Goal: Task Accomplishment & Management: Complete application form

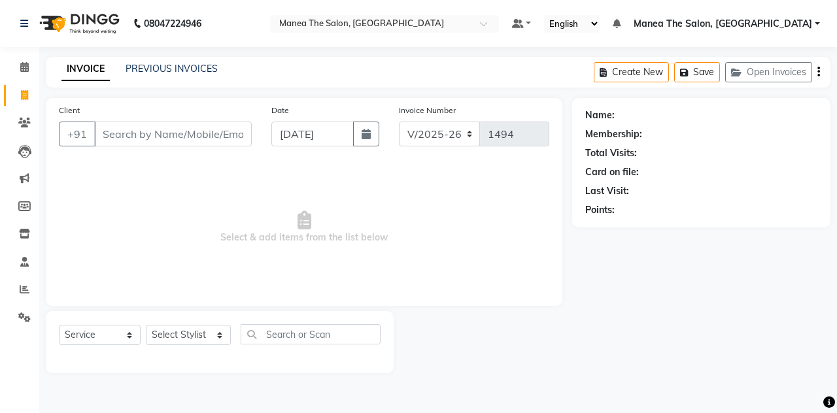
select select "7688"
select select "service"
click at [165, 129] on input "Client" at bounding box center [173, 134] width 158 height 25
drag, startPoint x: 207, startPoint y: 330, endPoint x: 179, endPoint y: 169, distance: 162.5
click at [179, 169] on div "Client +91 Date [DATE] Invoice Number V/2025 V/[PHONE_NUMBER] Select & add item…" at bounding box center [304, 235] width 536 height 275
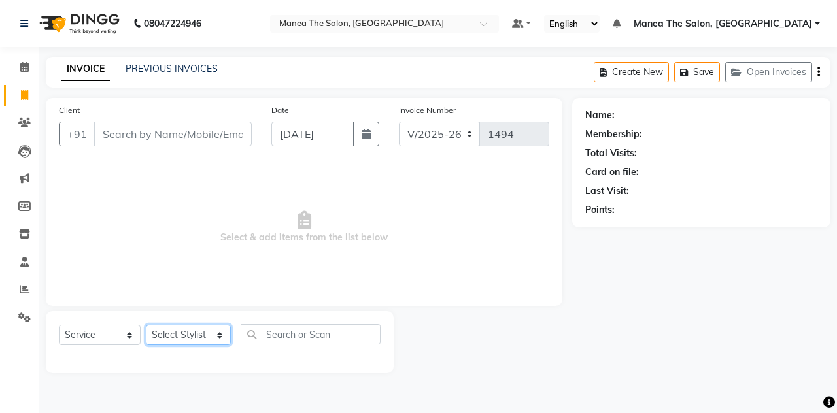
select select "89010"
click at [146, 325] on select "Select Stylist aalam mahfuz [PERSON_NAME] [PERSON_NAME] The Salon, [GEOGRAPHIC_…" at bounding box center [188, 335] width 85 height 20
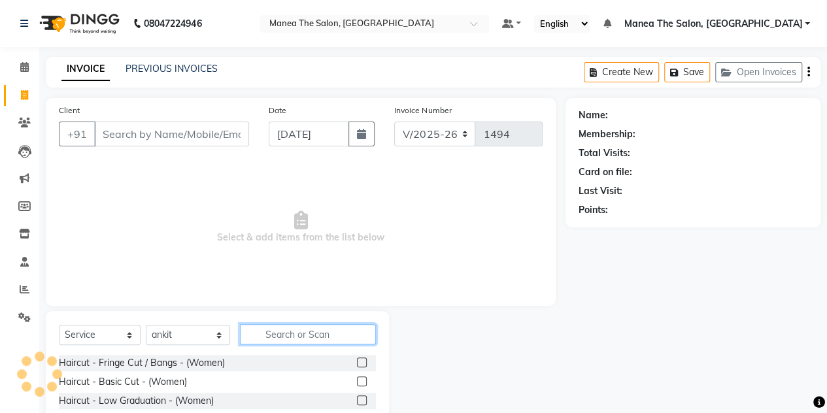
click at [265, 335] on input "text" at bounding box center [308, 334] width 136 height 20
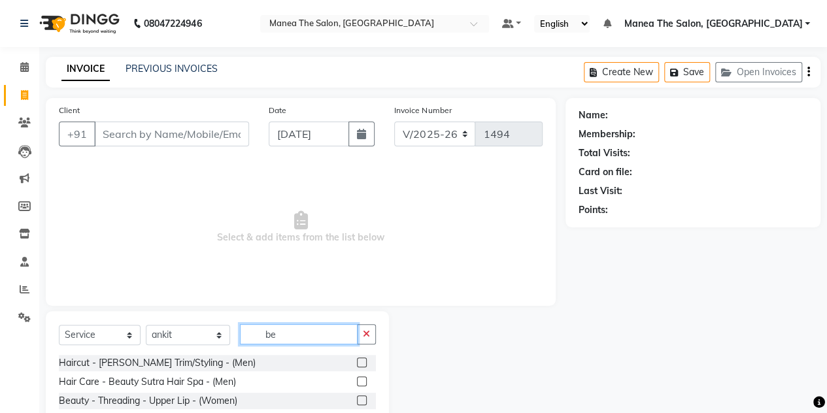
type input "be"
click at [357, 362] on label at bounding box center [362, 363] width 10 height 10
click at [357, 362] on input "checkbox" at bounding box center [361, 363] width 8 height 8
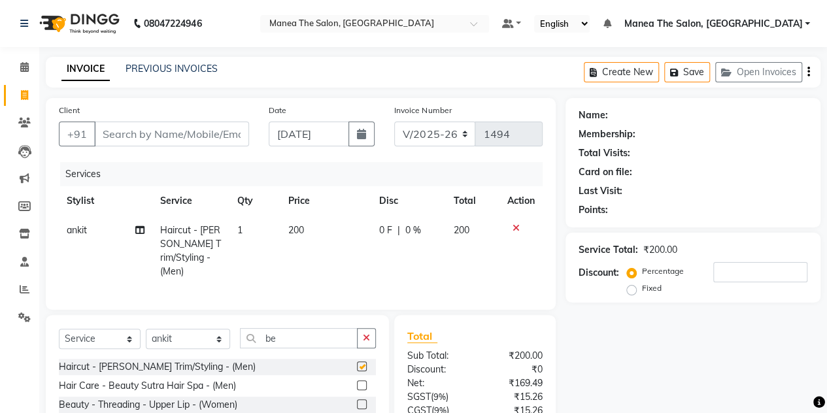
checkbox input "false"
click at [297, 337] on input "be" at bounding box center [299, 338] width 118 height 20
type input "b"
click at [157, 67] on link "PREVIOUS INVOICES" at bounding box center [172, 69] width 92 height 12
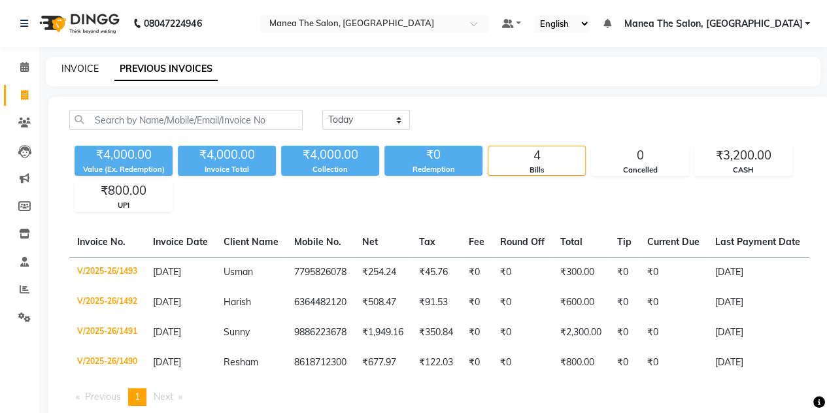
click at [81, 74] on link "INVOICE" at bounding box center [79, 69] width 37 height 12
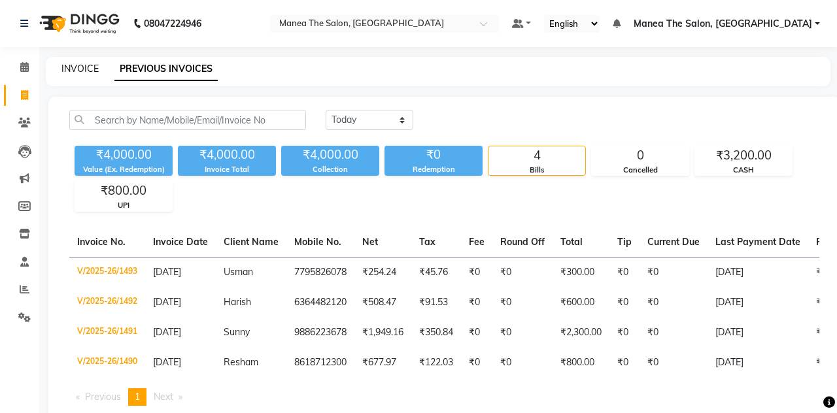
select select "service"
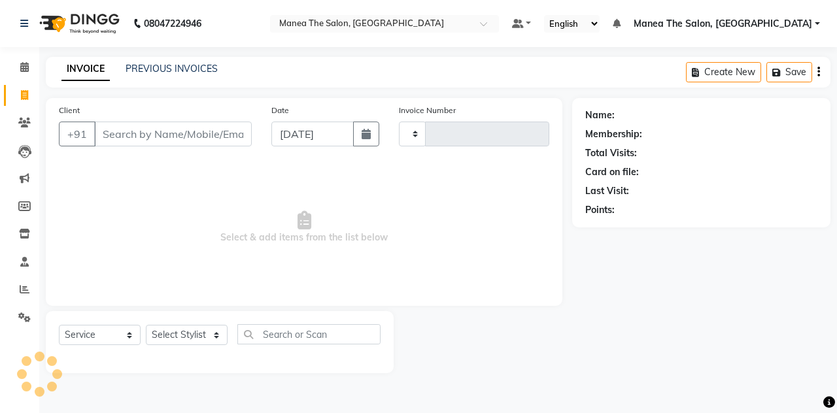
type input "1494"
select select "7688"
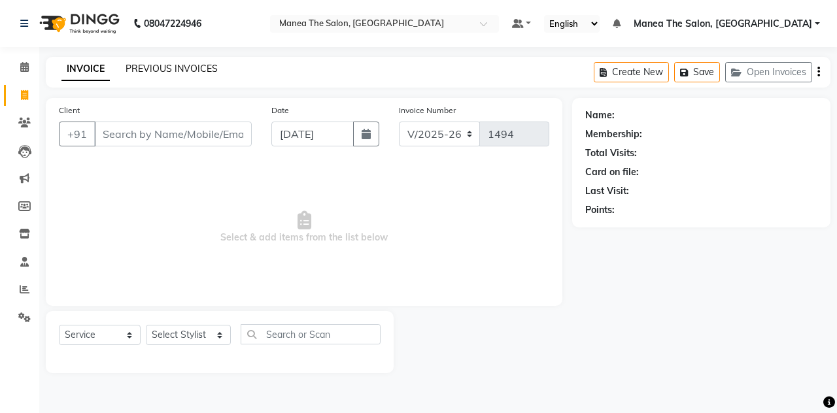
click at [183, 69] on link "PREVIOUS INVOICES" at bounding box center [172, 69] width 92 height 12
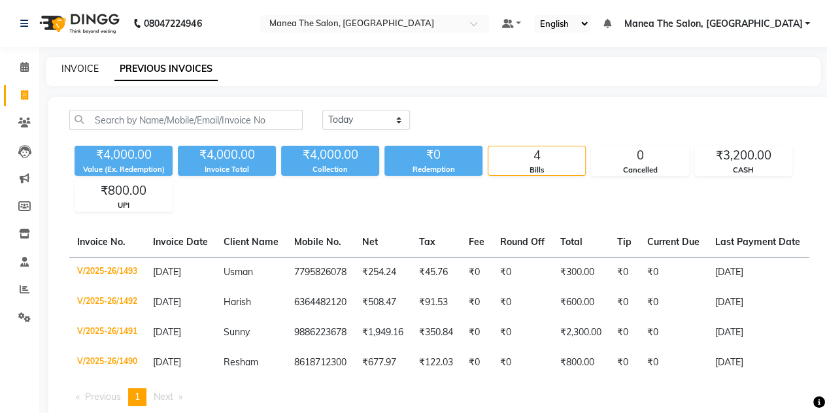
click at [82, 67] on link "INVOICE" at bounding box center [79, 69] width 37 height 12
select select "service"
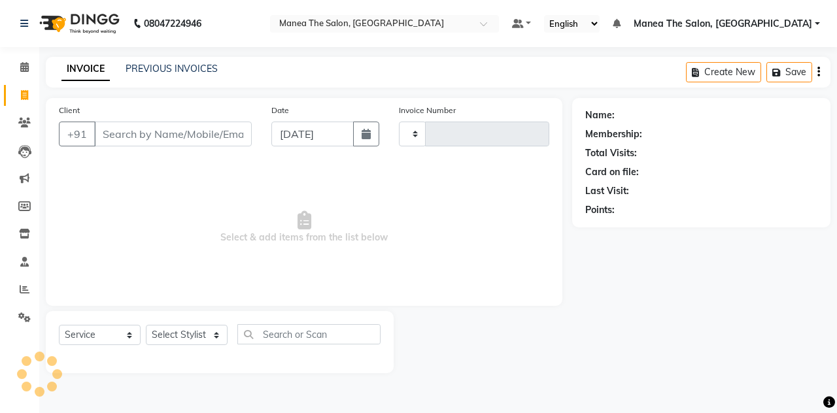
type input "1494"
select select "7688"
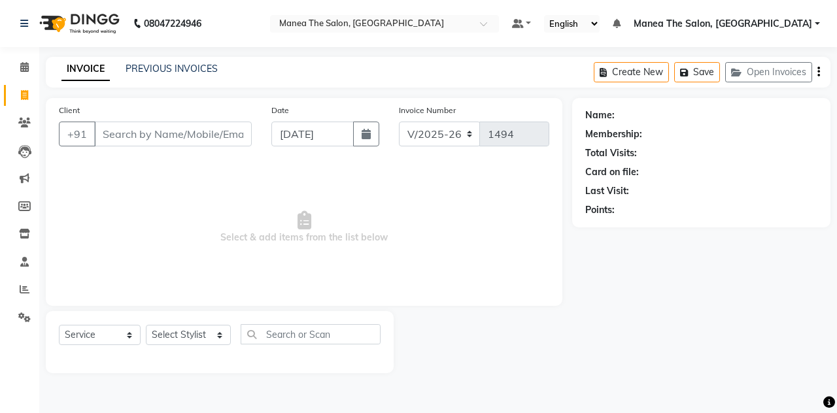
click at [181, 137] on input "Client" at bounding box center [173, 134] width 158 height 25
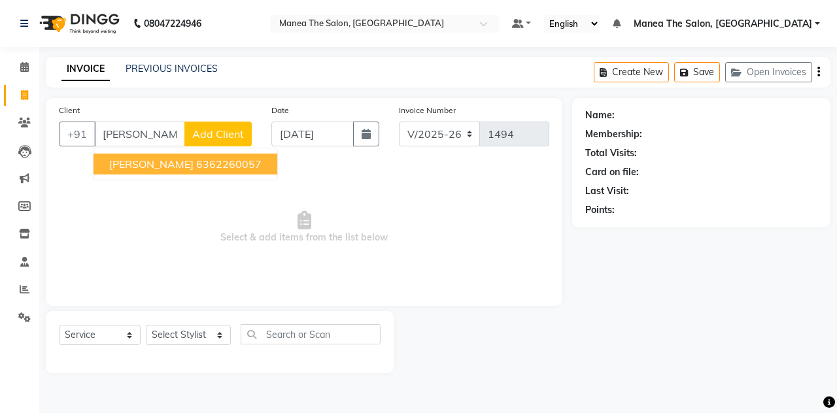
type input "[PERSON_NAME]"
click at [224, 131] on span "Add Client" at bounding box center [218, 133] width 52 height 13
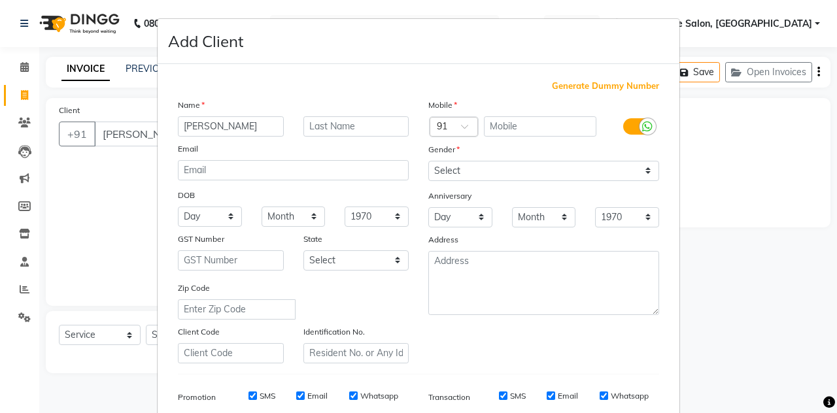
click at [575, 86] on span "Generate Dummy Number" at bounding box center [605, 86] width 107 height 13
type input "1340300000049"
checkbox input "false"
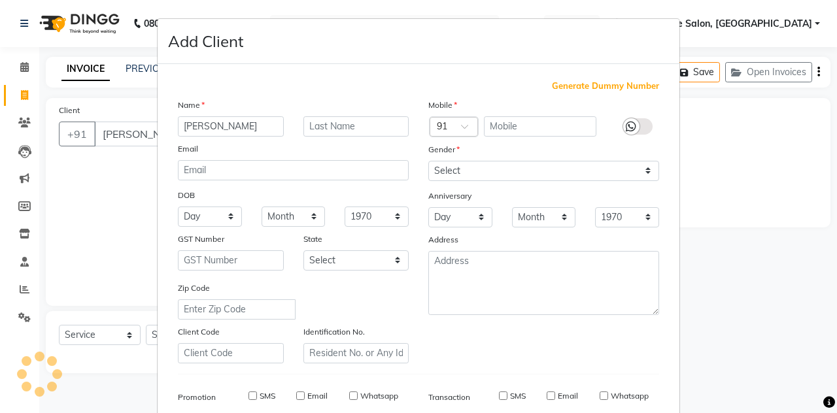
checkbox input "false"
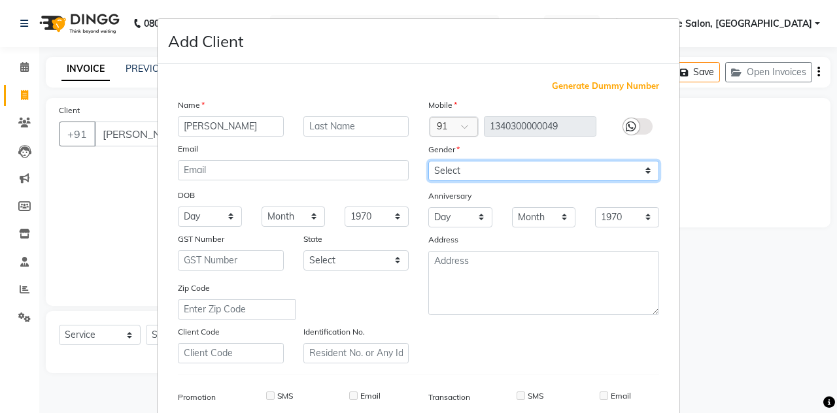
click at [530, 168] on select "Select [DEMOGRAPHIC_DATA] [DEMOGRAPHIC_DATA] Other Prefer Not To Say" at bounding box center [543, 171] width 231 height 20
select select "[DEMOGRAPHIC_DATA]"
click at [428, 161] on select "Select [DEMOGRAPHIC_DATA] [DEMOGRAPHIC_DATA] Other Prefer Not To Say" at bounding box center [543, 171] width 231 height 20
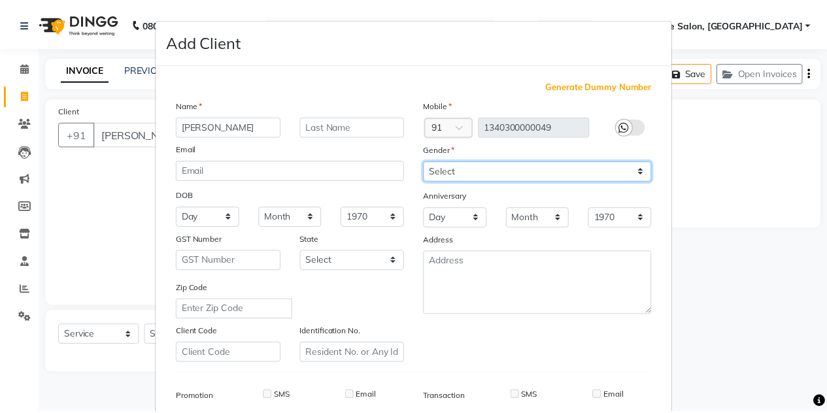
scroll to position [188, 0]
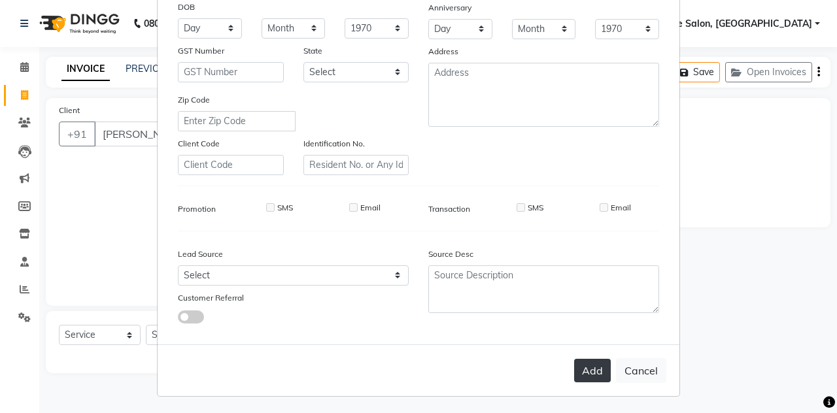
click at [588, 368] on button "Add" at bounding box center [592, 371] width 37 height 24
type input "1340300000049"
select select
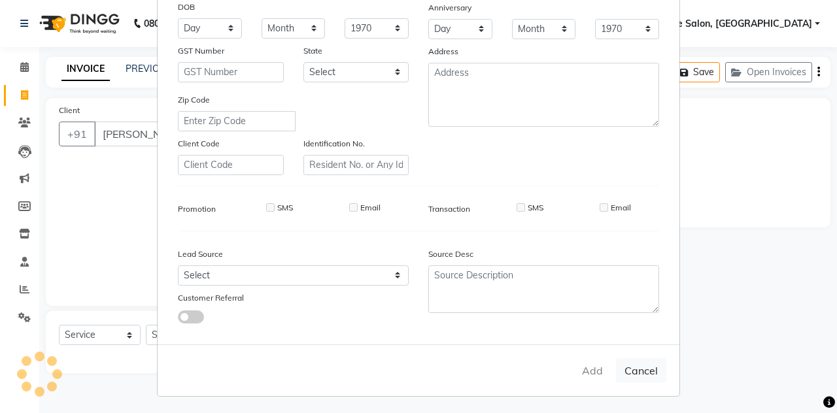
select select
checkbox input "false"
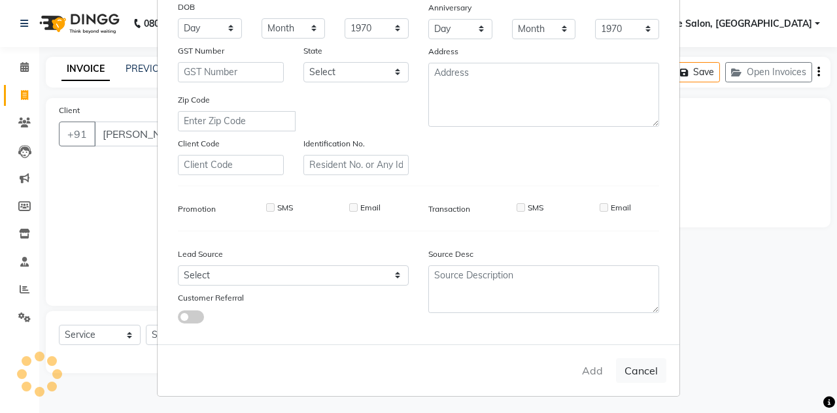
checkbox input "false"
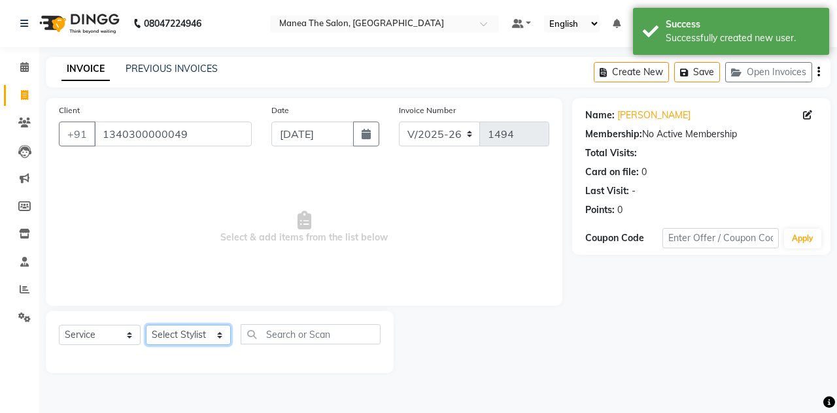
click at [217, 334] on select "Select Stylist aalam mahfuz [PERSON_NAME] [PERSON_NAME] The Salon, [GEOGRAPHIC_…" at bounding box center [188, 335] width 85 height 20
select select "80475"
click at [146, 325] on select "Select Stylist aalam mahfuz [PERSON_NAME] [PERSON_NAME] The Salon, [GEOGRAPHIC_…" at bounding box center [188, 335] width 85 height 20
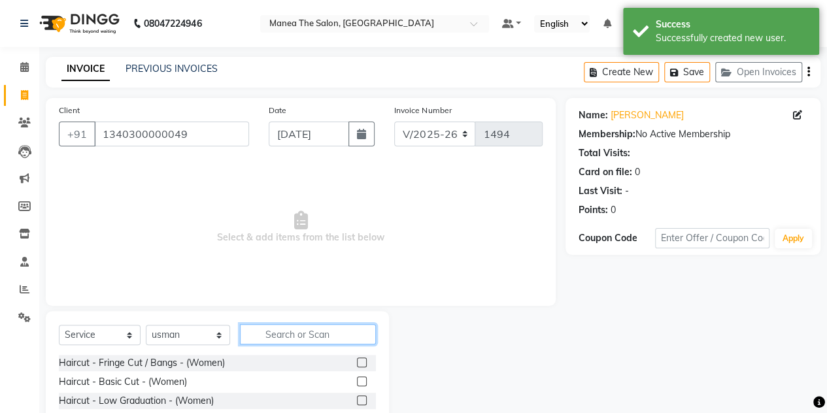
click at [284, 333] on input "text" at bounding box center [308, 334] width 136 height 20
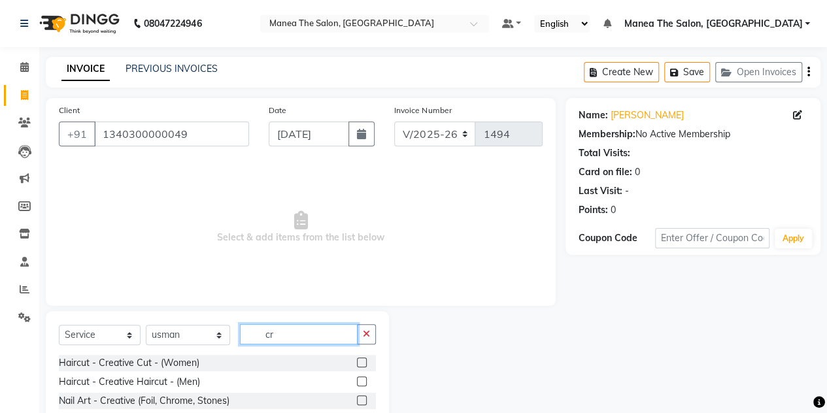
type input "cr"
click at [357, 362] on label at bounding box center [362, 363] width 10 height 10
click at [357, 362] on input "checkbox" at bounding box center [361, 363] width 8 height 8
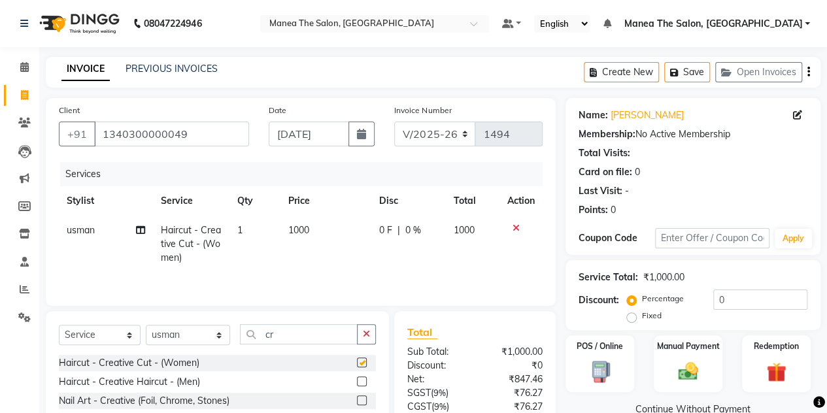
checkbox input "false"
click at [288, 337] on input "cr" at bounding box center [299, 334] width 118 height 20
type input "c"
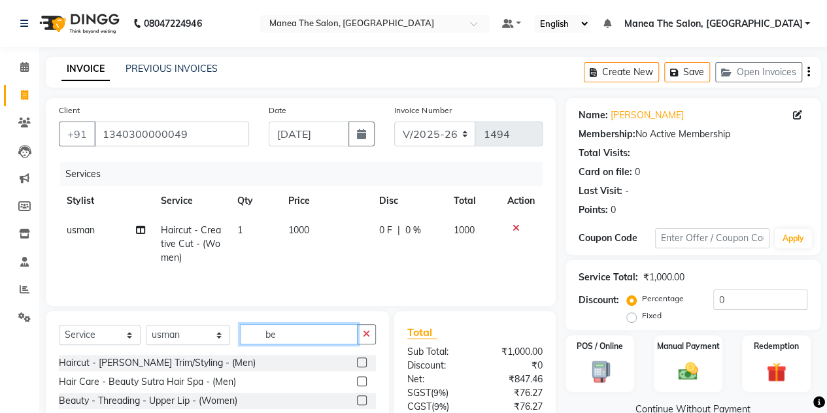
type input "be"
click at [357, 363] on label at bounding box center [362, 363] width 10 height 10
click at [357, 363] on input "checkbox" at bounding box center [361, 363] width 8 height 8
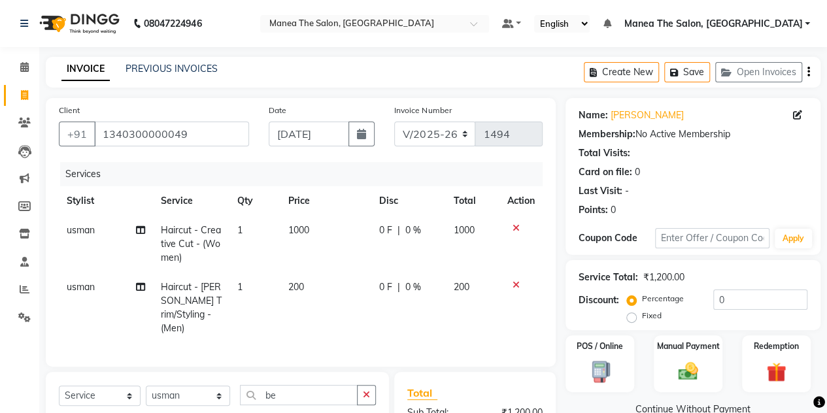
checkbox input "false"
click at [515, 229] on icon at bounding box center [516, 228] width 7 height 9
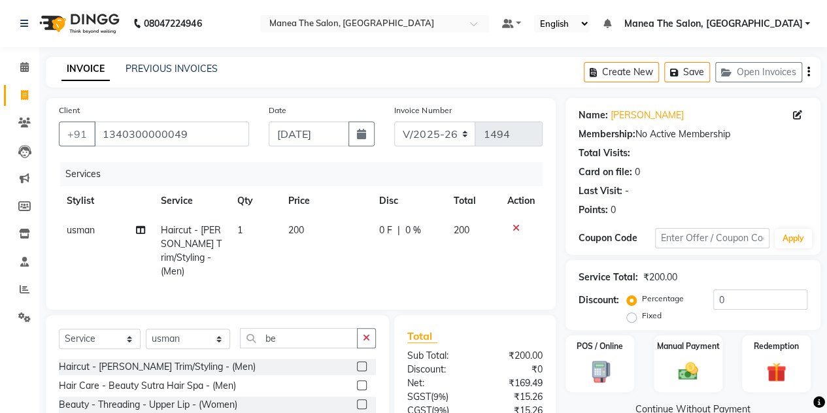
scroll to position [110, 0]
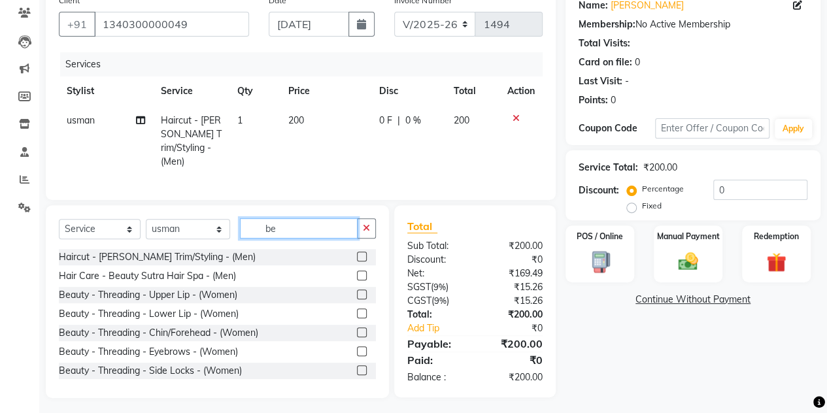
click at [314, 218] on input "be" at bounding box center [299, 228] width 118 height 20
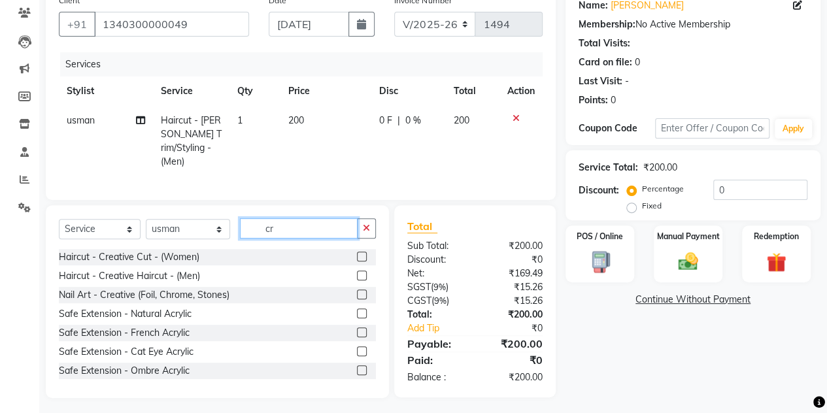
type input "cr"
click at [357, 271] on label at bounding box center [362, 276] width 10 height 10
click at [357, 272] on input "checkbox" at bounding box center [361, 276] width 8 height 8
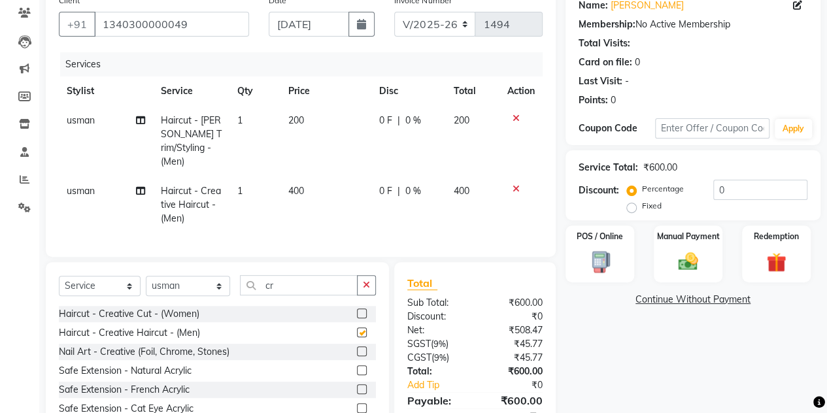
checkbox input "false"
click at [683, 239] on label "Manual Payment" at bounding box center [688, 235] width 65 height 12
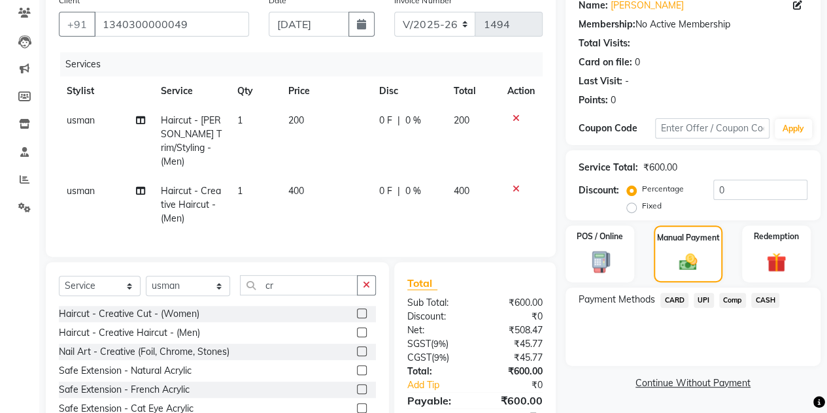
click at [771, 301] on span "CASH" at bounding box center [765, 300] width 28 height 15
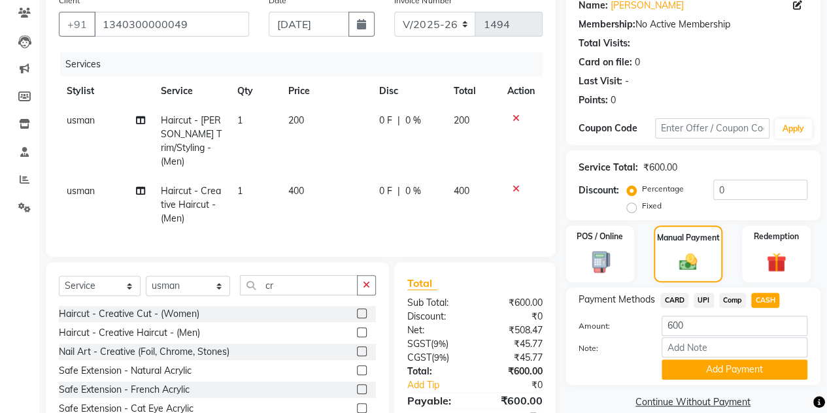
scroll to position [167, 0]
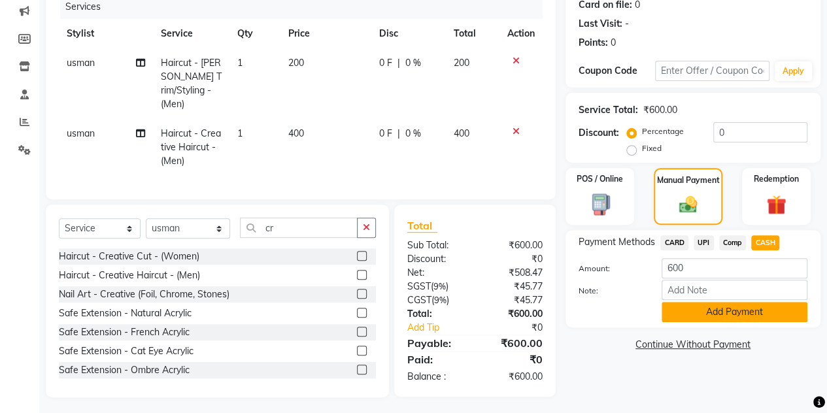
click at [743, 313] on button "Add Payment" at bounding box center [735, 312] width 146 height 20
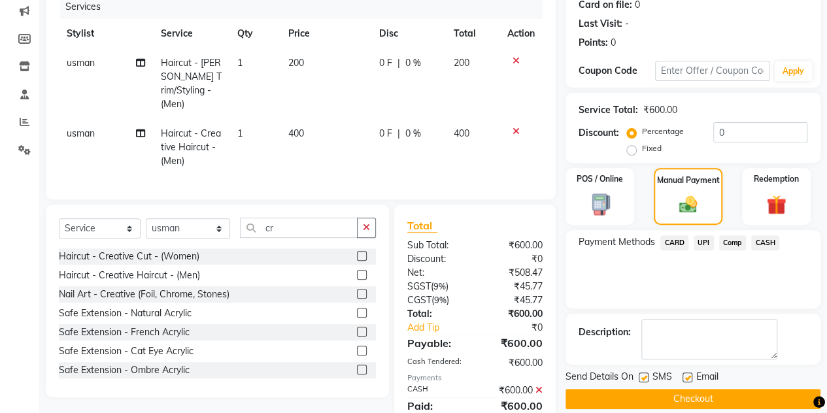
scroll to position [212, 0]
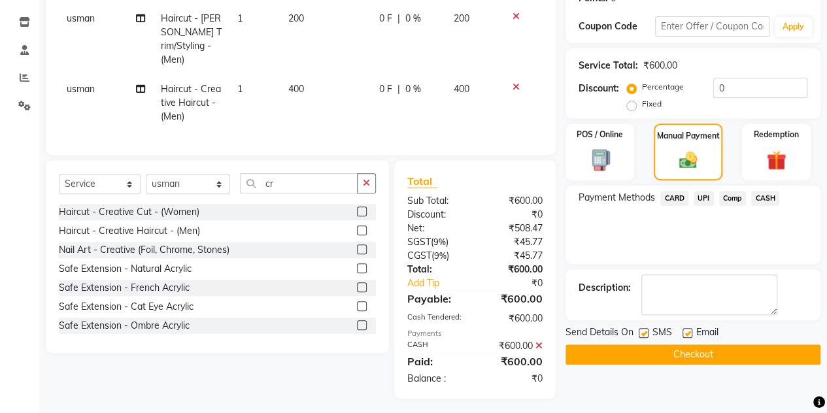
click at [715, 354] on button "Checkout" at bounding box center [693, 355] width 255 height 20
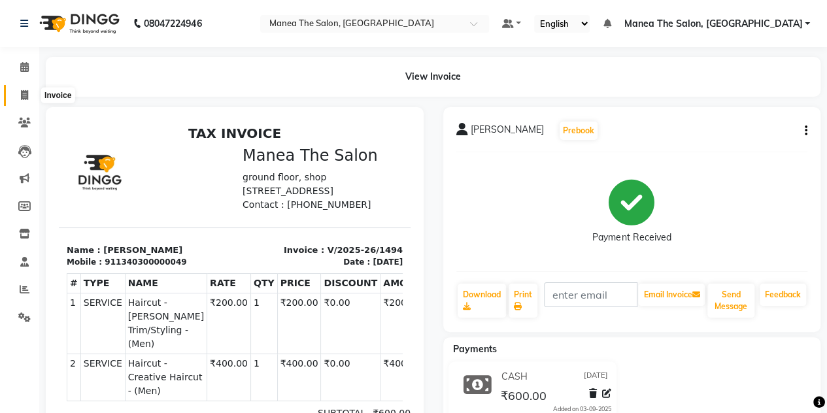
click at [27, 96] on icon at bounding box center [24, 95] width 7 height 10
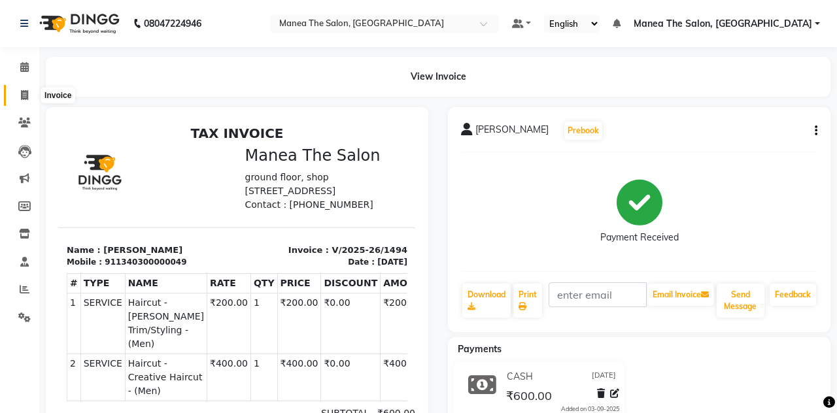
select select "service"
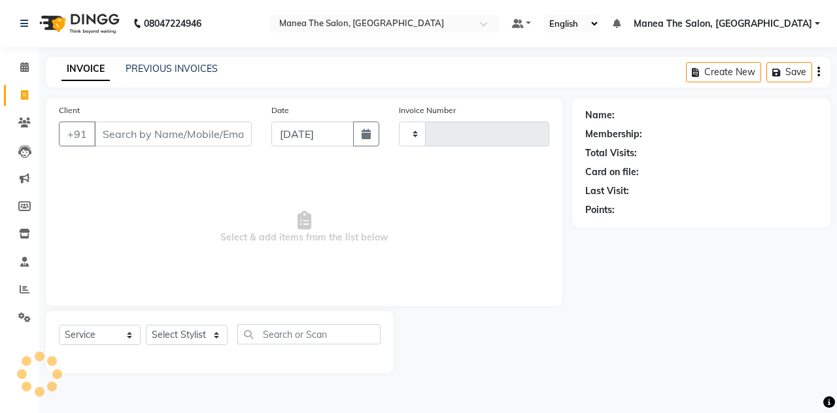
type input "1495"
select select "7688"
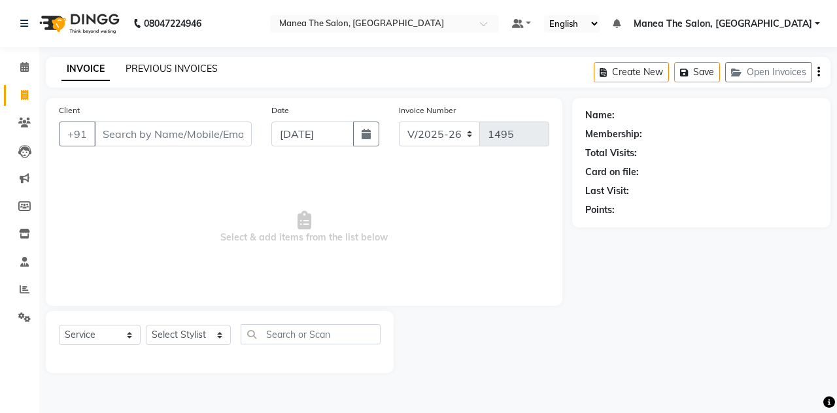
click at [146, 67] on link "PREVIOUS INVOICES" at bounding box center [172, 69] width 92 height 12
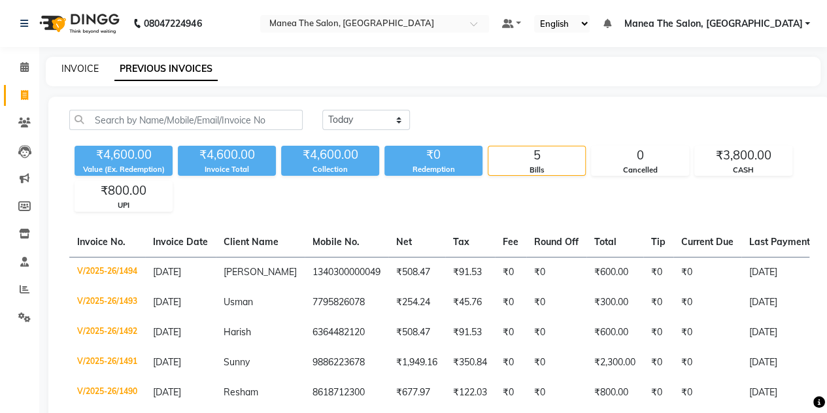
click at [65, 65] on link "INVOICE" at bounding box center [79, 69] width 37 height 12
select select "service"
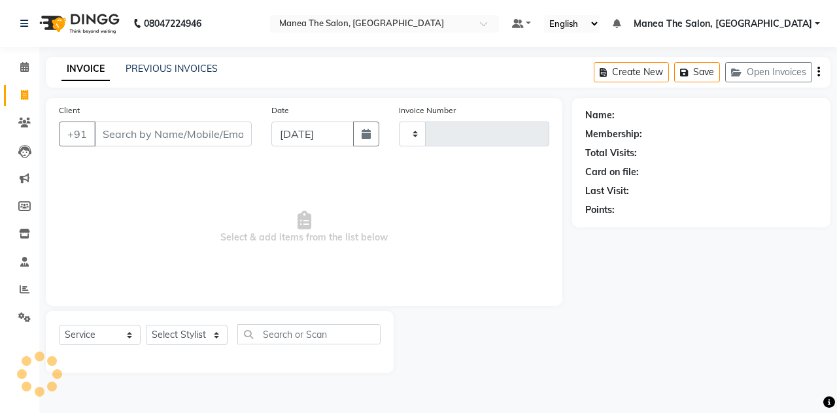
type input "1495"
select select "7688"
click at [161, 68] on link "PREVIOUS INVOICES" at bounding box center [172, 69] width 92 height 12
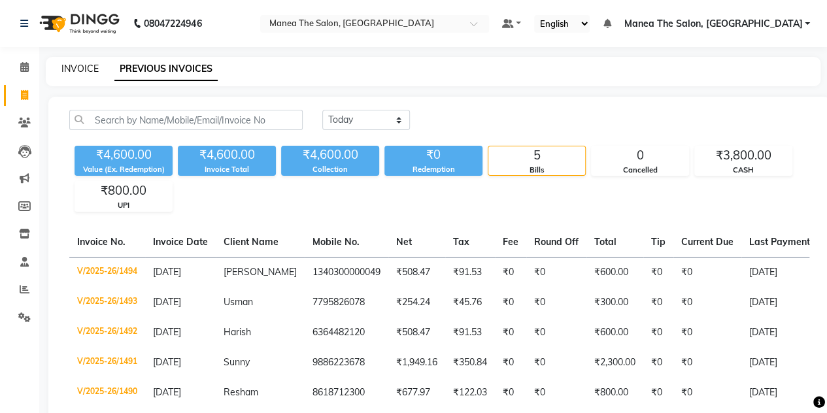
click at [84, 65] on link "INVOICE" at bounding box center [79, 69] width 37 height 12
select select "service"
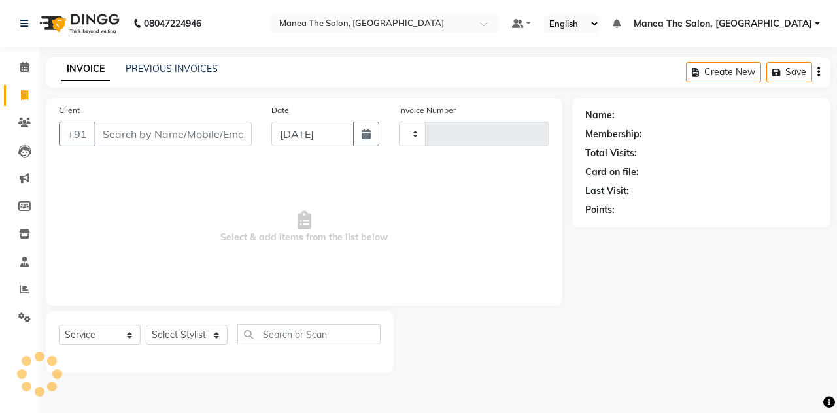
type input "1495"
select select "7688"
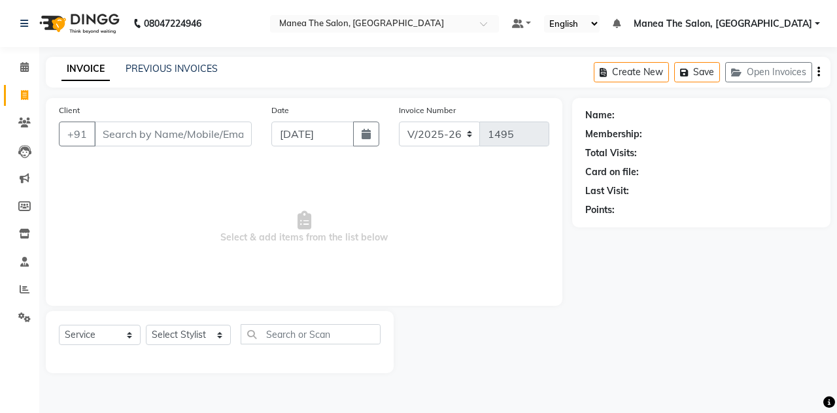
click at [84, 65] on link "INVOICE" at bounding box center [85, 70] width 48 height 24
click at [559, 42] on nav "08047224946 Select Location × Manea The Salon, Belagavi Default Panel My Panel …" at bounding box center [418, 23] width 837 height 47
click at [133, 124] on input "Client" at bounding box center [173, 134] width 158 height 25
click at [141, 129] on input "Client" at bounding box center [173, 134] width 158 height 25
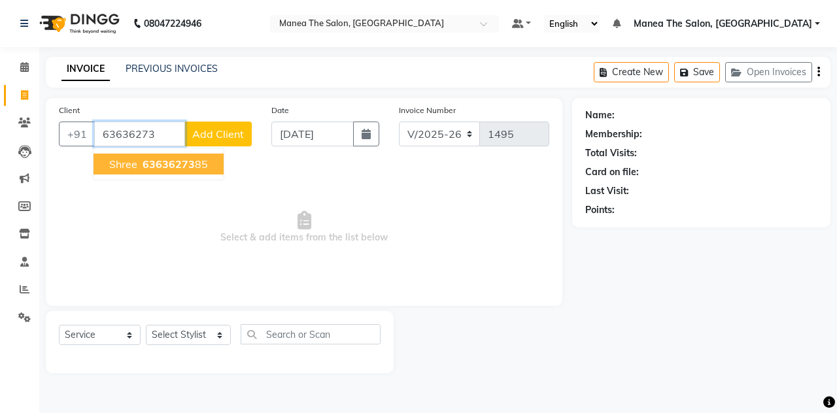
click at [177, 160] on span "63636273" at bounding box center [169, 164] width 52 height 13
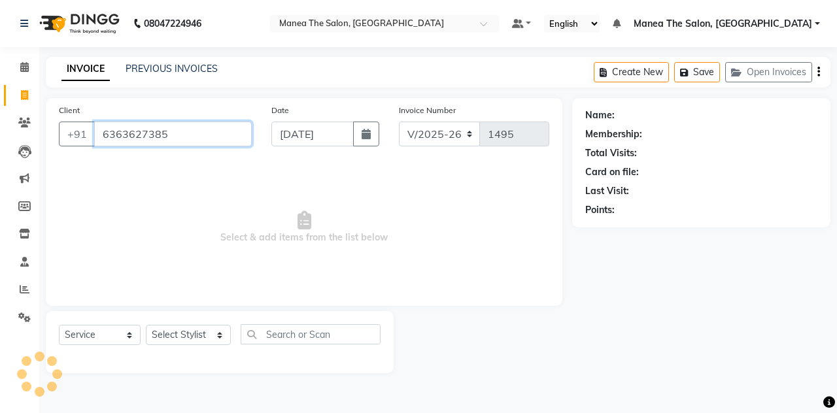
type input "6363627385"
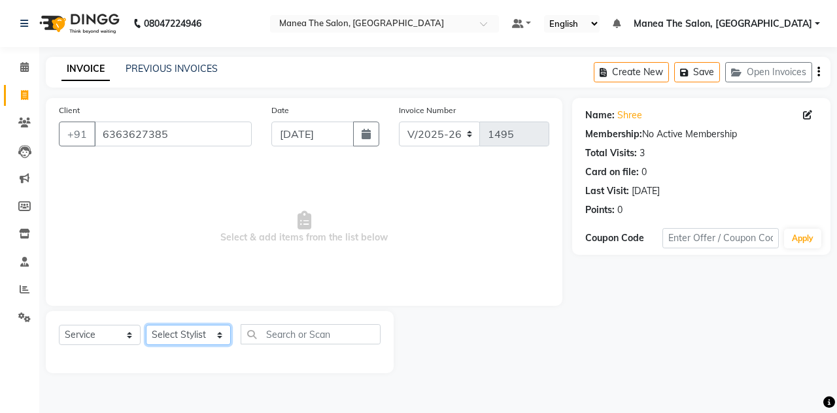
click at [199, 341] on select "Select Stylist aalam mahfuz [PERSON_NAME] [PERSON_NAME] The Salon, [GEOGRAPHIC_…" at bounding box center [188, 335] width 85 height 20
select select "89010"
click at [146, 325] on select "Select Stylist aalam mahfuz [PERSON_NAME] [PERSON_NAME] The Salon, [GEOGRAPHIC_…" at bounding box center [188, 335] width 85 height 20
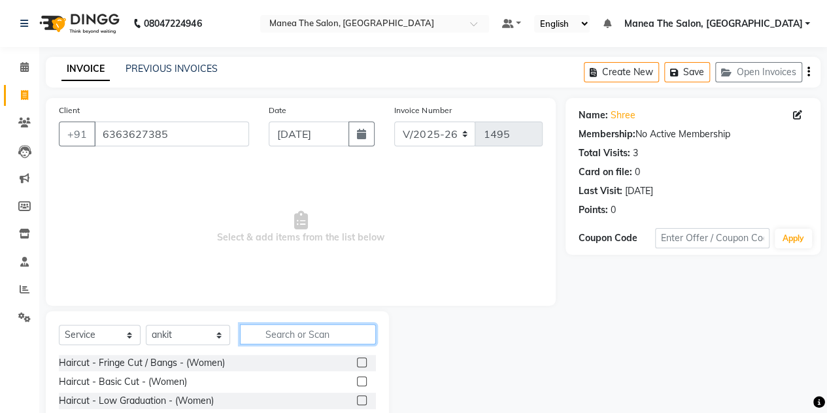
click at [297, 331] on input "text" at bounding box center [308, 334] width 136 height 20
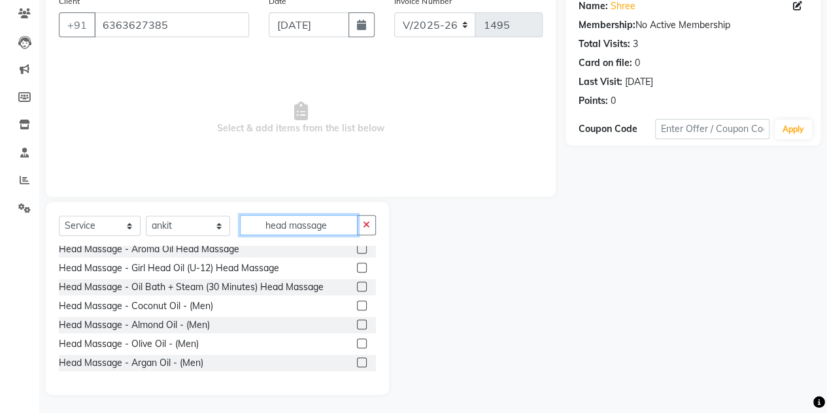
scroll to position [81, 0]
type input "head massage"
click at [357, 305] on label at bounding box center [362, 305] width 10 height 10
click at [357, 305] on input "checkbox" at bounding box center [361, 305] width 8 height 8
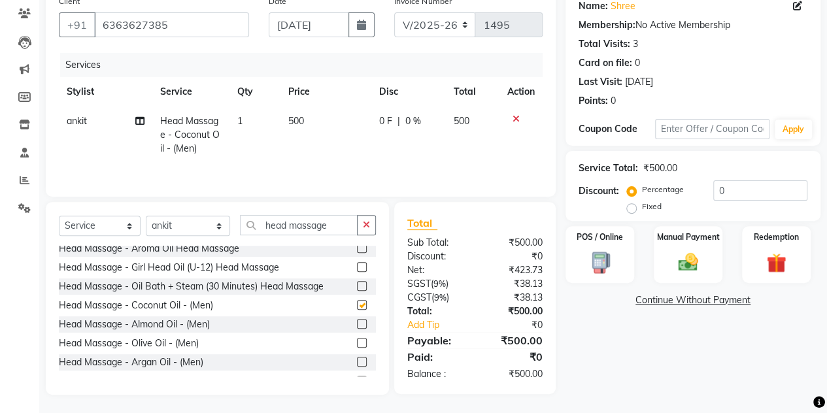
checkbox input "false"
click at [276, 224] on input "head massage" at bounding box center [299, 225] width 118 height 20
click at [337, 224] on input "head massage" at bounding box center [299, 225] width 118 height 20
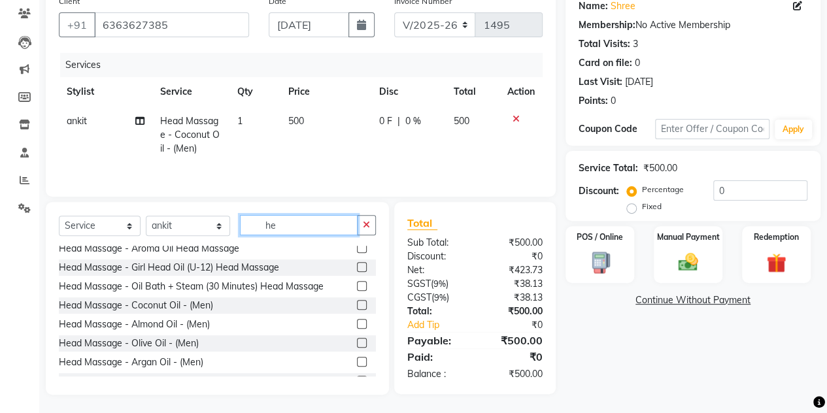
type input "h"
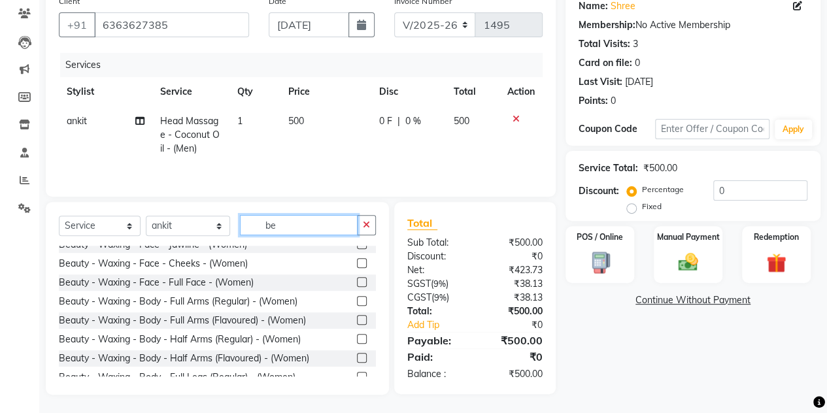
scroll to position [0, 0]
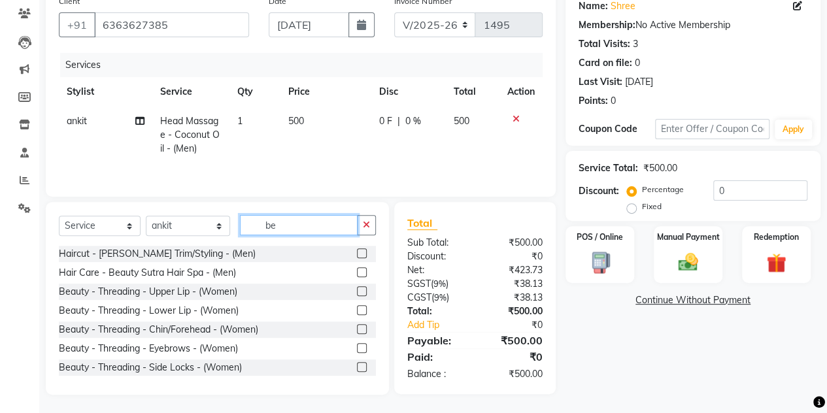
type input "be"
click at [357, 252] on label at bounding box center [362, 253] width 10 height 10
click at [357, 252] on input "checkbox" at bounding box center [361, 254] width 8 height 8
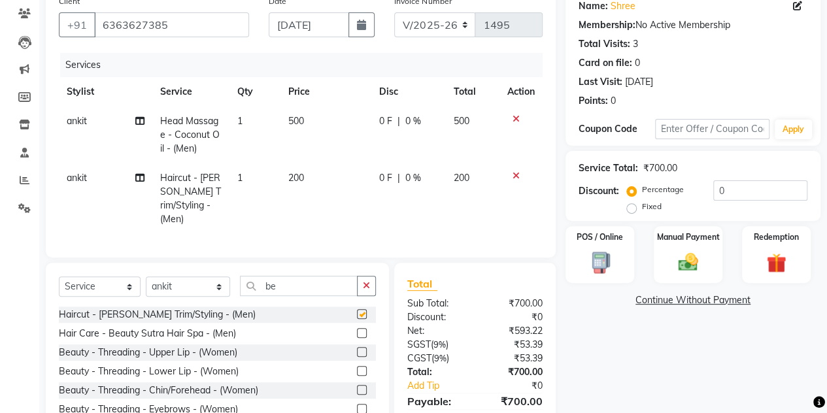
checkbox input "false"
click at [694, 253] on img at bounding box center [687, 262] width 33 height 24
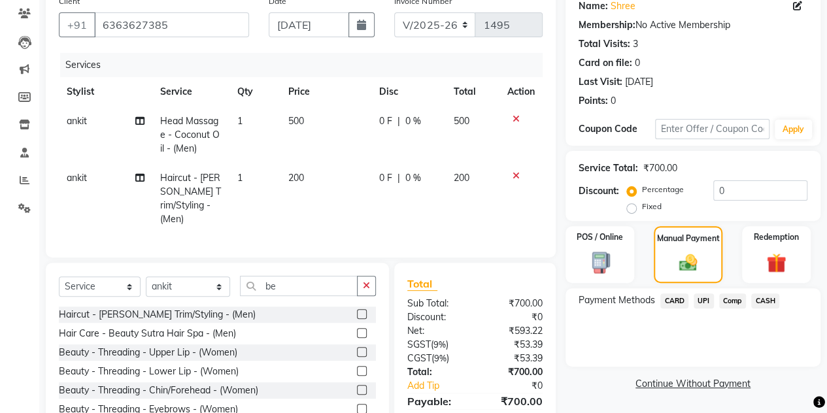
click at [762, 299] on span "CASH" at bounding box center [765, 301] width 28 height 15
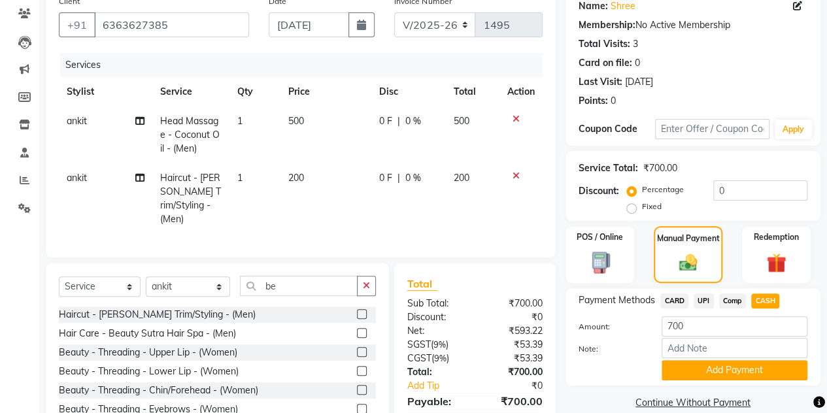
scroll to position [167, 0]
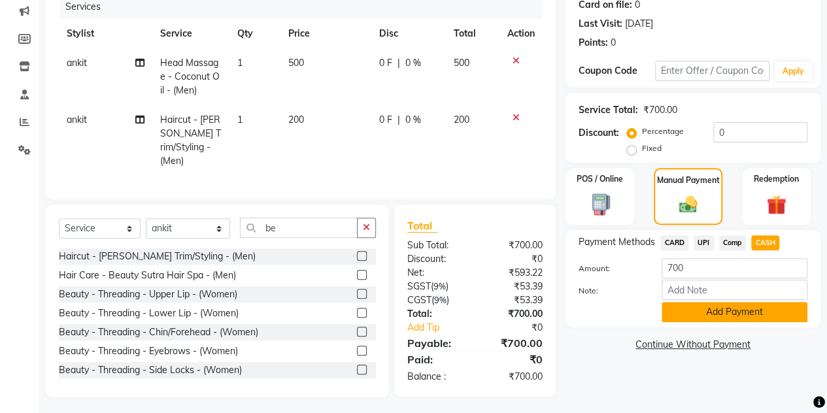
click at [739, 314] on button "Add Payment" at bounding box center [735, 312] width 146 height 20
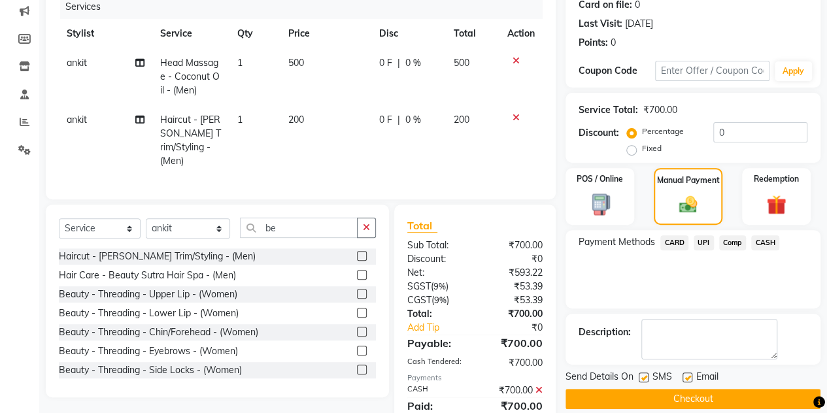
scroll to position [212, 0]
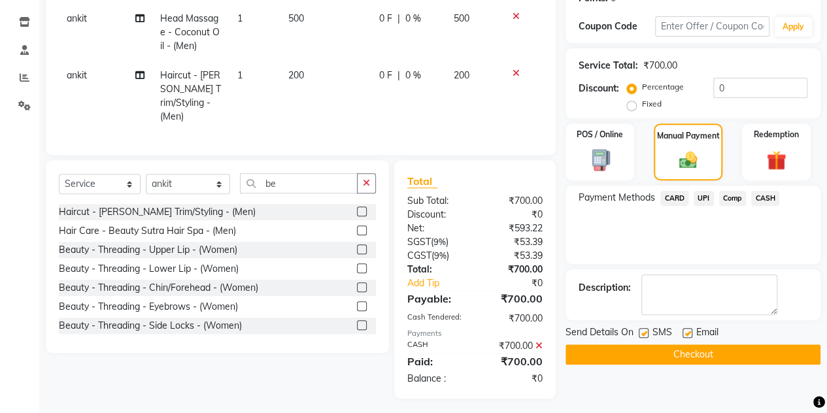
click at [696, 350] on button "Checkout" at bounding box center [693, 355] width 255 height 20
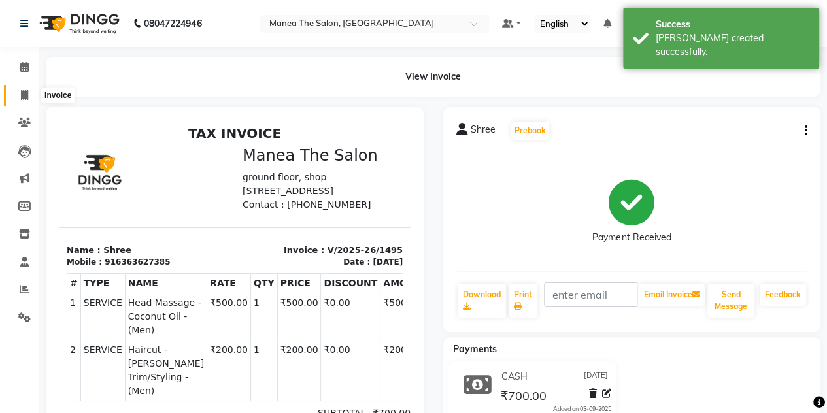
click at [24, 95] on icon at bounding box center [24, 95] width 7 height 10
select select "service"
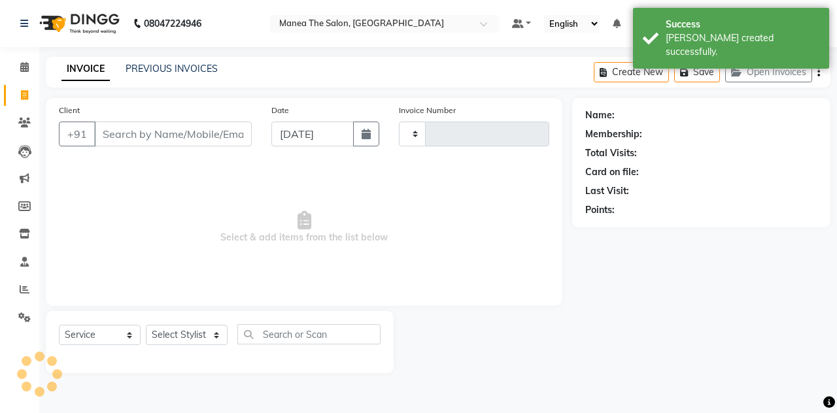
type input "1496"
select select "7688"
click at [150, 71] on link "PREVIOUS INVOICES" at bounding box center [172, 69] width 92 height 12
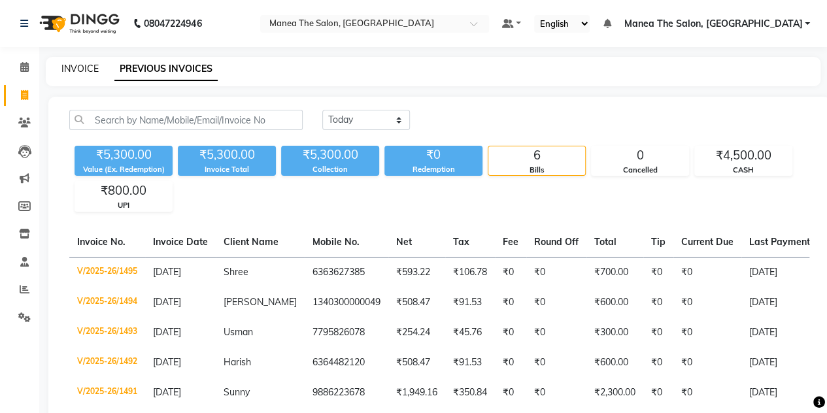
click at [71, 70] on link "INVOICE" at bounding box center [79, 69] width 37 height 12
select select "service"
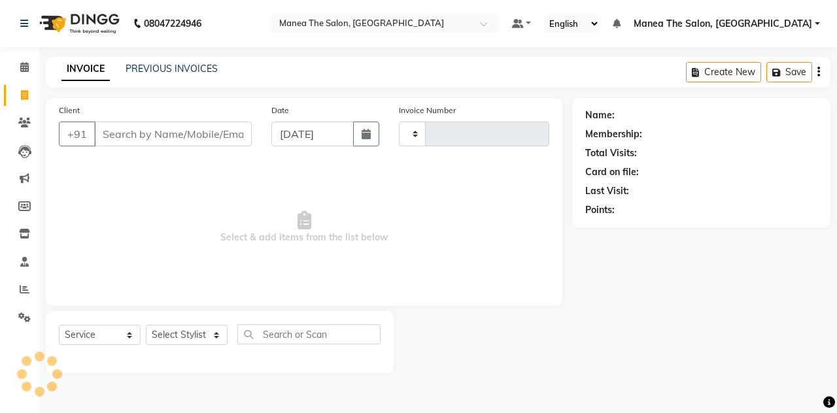
type input "1496"
select select "7688"
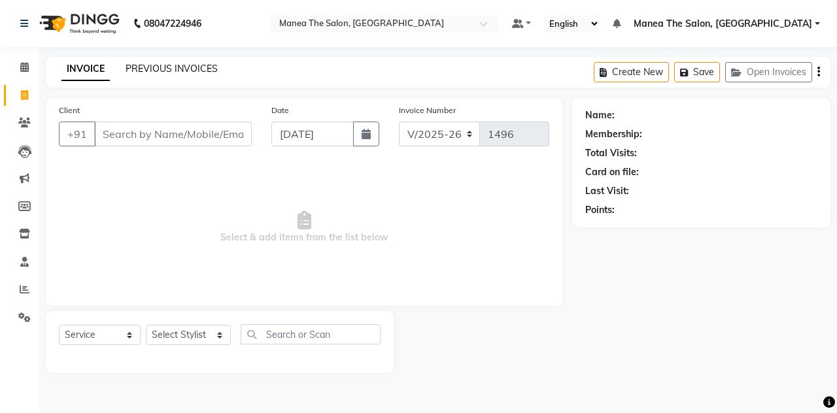
click at [149, 73] on link "PREVIOUS INVOICES" at bounding box center [172, 69] width 92 height 12
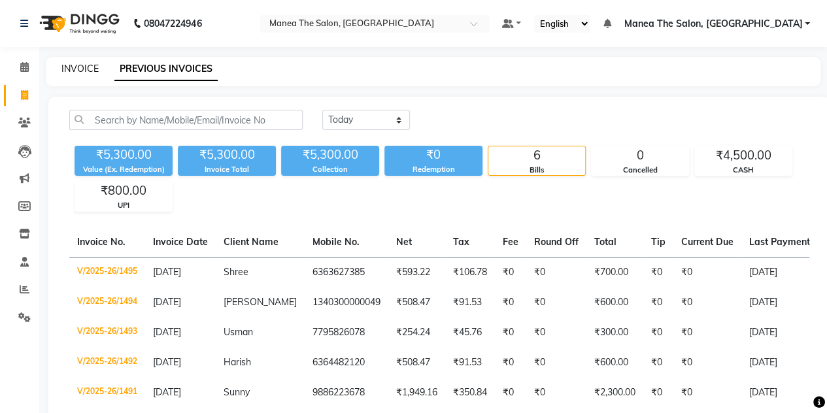
click at [78, 67] on link "INVOICE" at bounding box center [79, 69] width 37 height 12
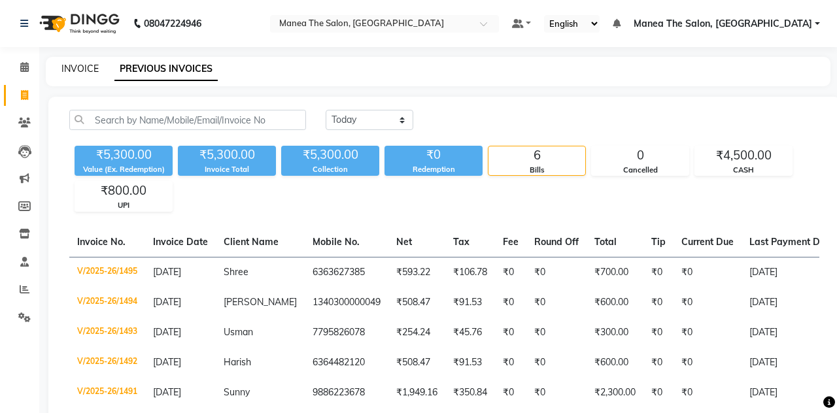
select select "service"
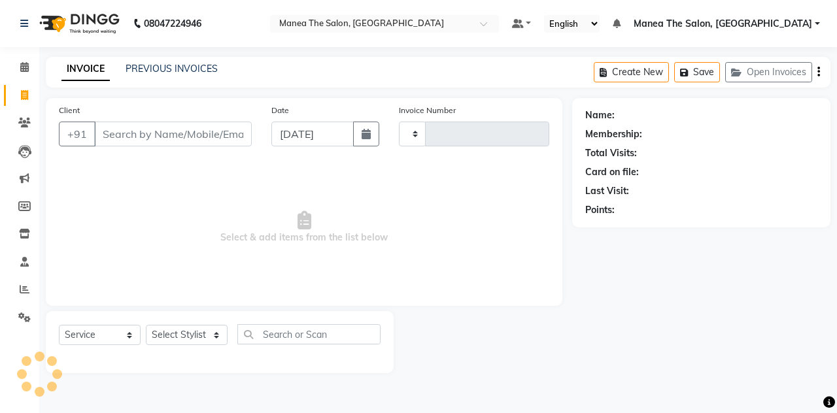
type input "1496"
select select "7688"
